Goal: Information Seeking & Learning: Learn about a topic

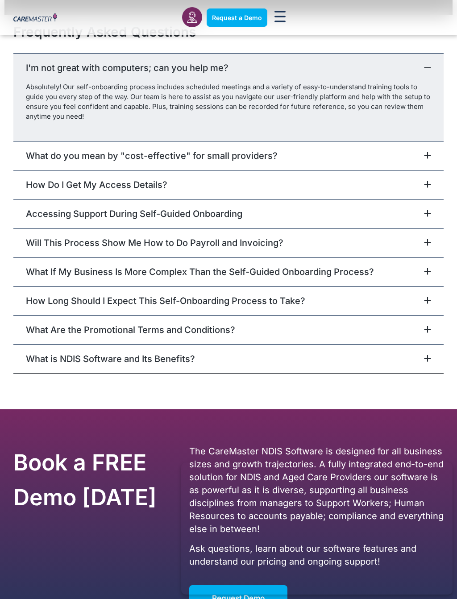
scroll to position [2189, 0]
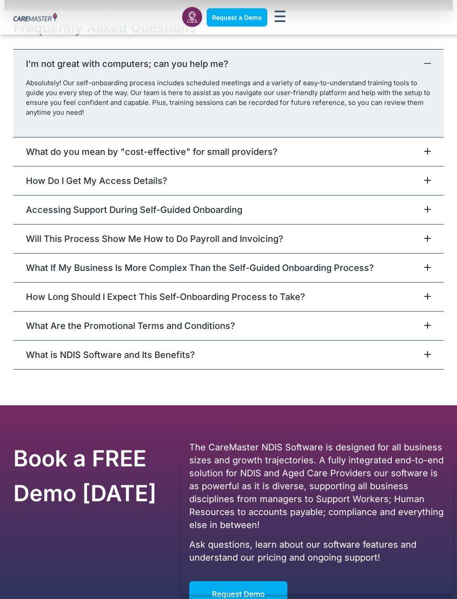
click at [70, 150] on link "What do you mean by "cost-effective" for small providers?" at bounding box center [152, 152] width 252 height 11
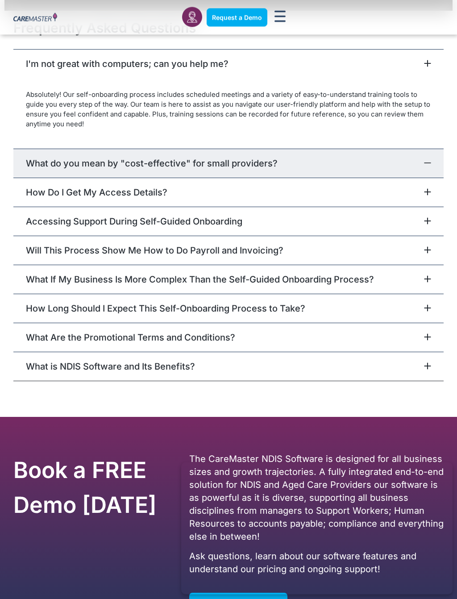
scroll to position [2189, 0]
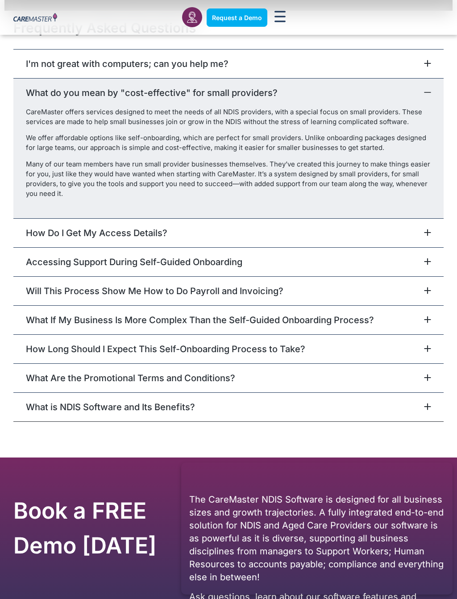
click at [410, 229] on div "How Do I Get My Access Details?" at bounding box center [228, 232] width 430 height 29
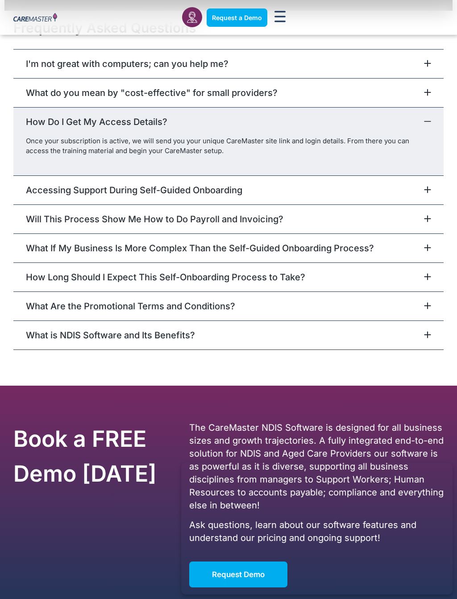
click at [407, 194] on div "Accessing Support During Self-Guided Onboarding" at bounding box center [228, 189] width 430 height 29
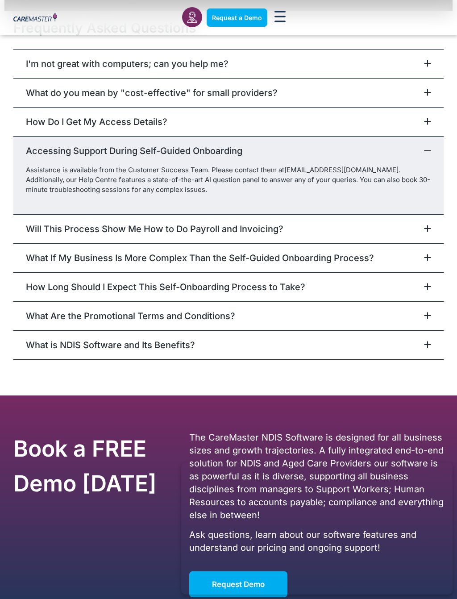
click at [410, 231] on div "Will This Process Show Me How to Do Payroll and Invoicing?" at bounding box center [228, 228] width 430 height 29
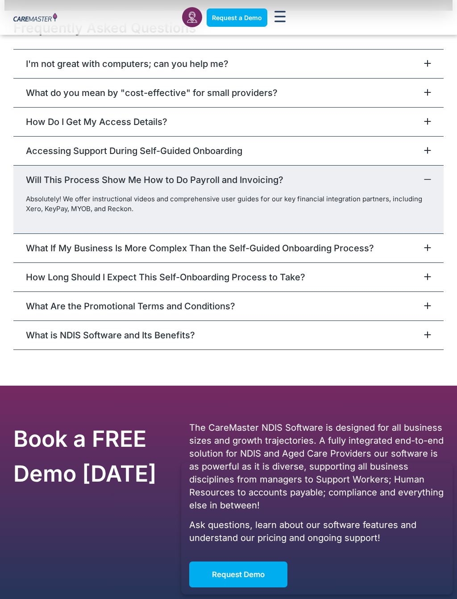
click at [425, 176] on icon at bounding box center [427, 179] width 7 height 7
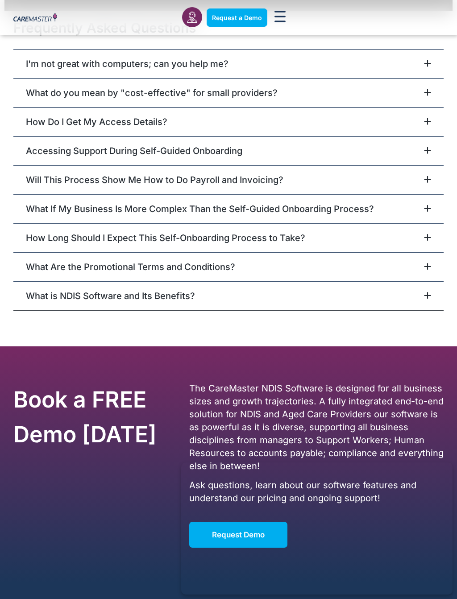
click at [430, 263] on icon at bounding box center [427, 266] width 7 height 7
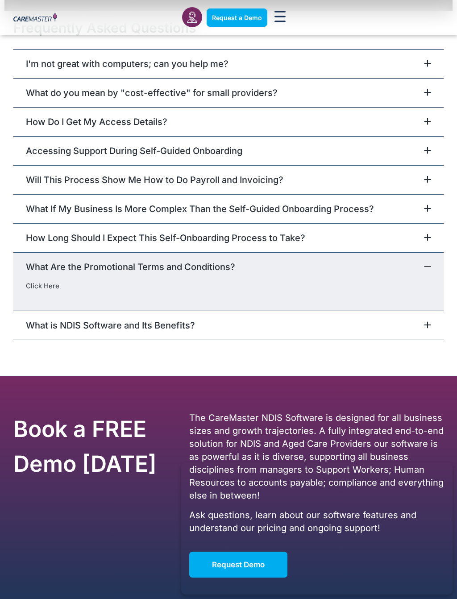
click at [424, 261] on div "What Are the Promotional Terms and Conditions?" at bounding box center [228, 266] width 430 height 29
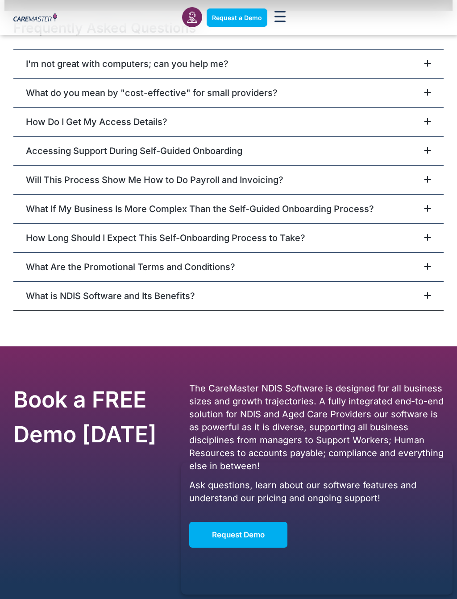
click at [414, 301] on div "What is NDIS Software and Its Benefits?" at bounding box center [228, 295] width 430 height 29
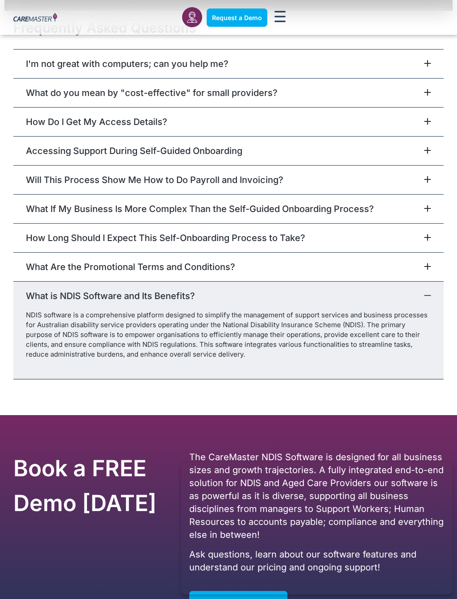
click at [426, 294] on icon at bounding box center [427, 295] width 7 height 7
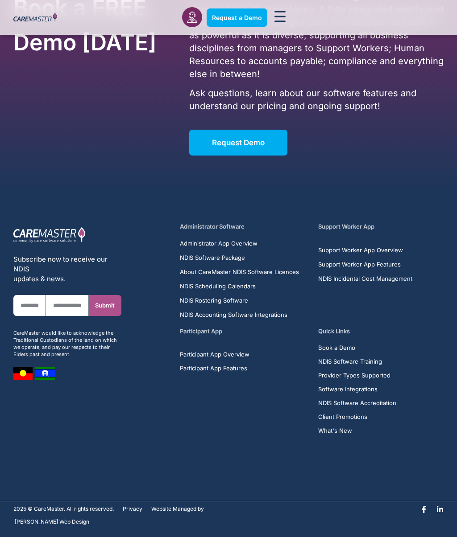
scroll to position [2586, 0]
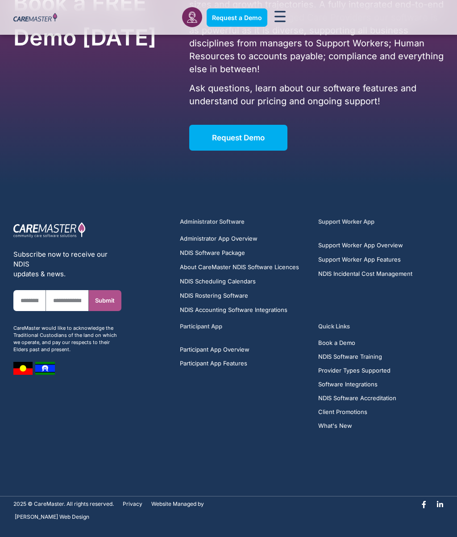
click at [231, 253] on span "NDIS Software Package" at bounding box center [212, 252] width 65 height 7
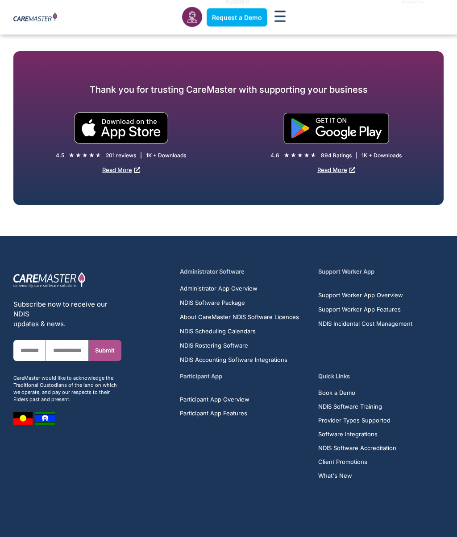
scroll to position [1580, 0]
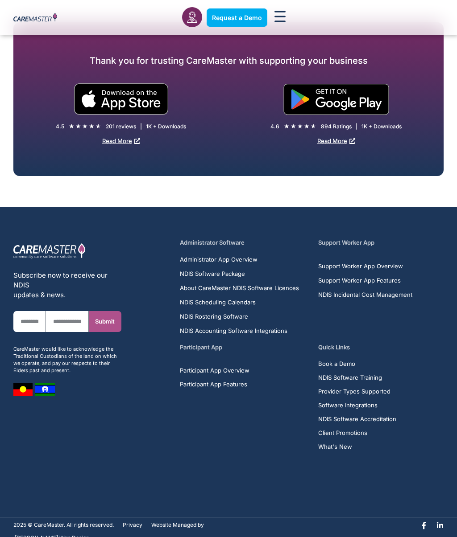
click at [218, 270] on span "NDIS Software Package" at bounding box center [212, 273] width 65 height 7
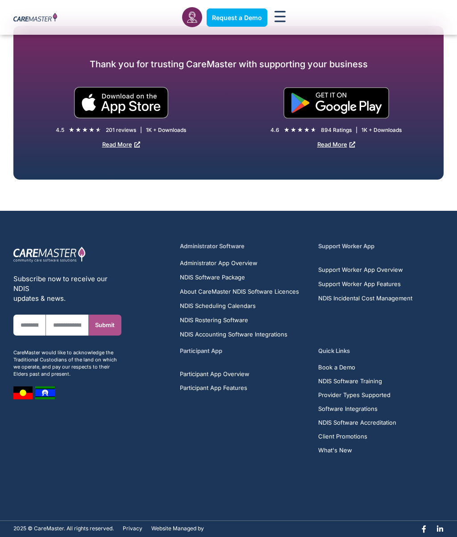
scroll to position [1580, 0]
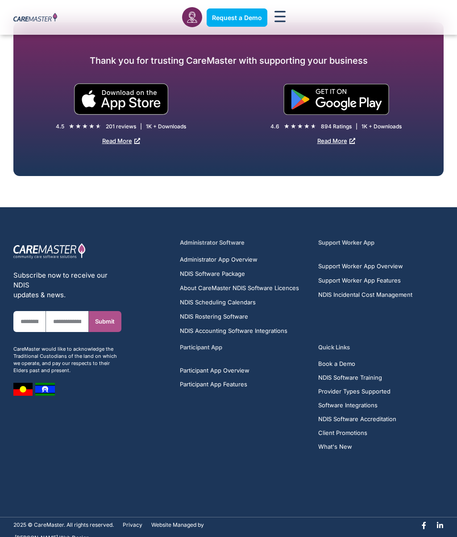
click at [224, 270] on span "NDIS Software Package" at bounding box center [212, 273] width 65 height 7
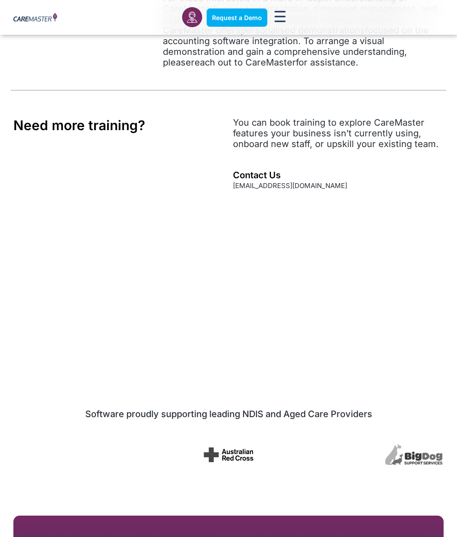
scroll to position [1080, 0]
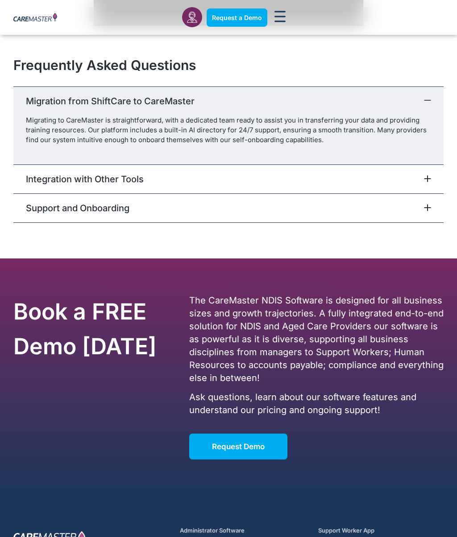
scroll to position [1478, 0]
